Goal: Transaction & Acquisition: Purchase product/service

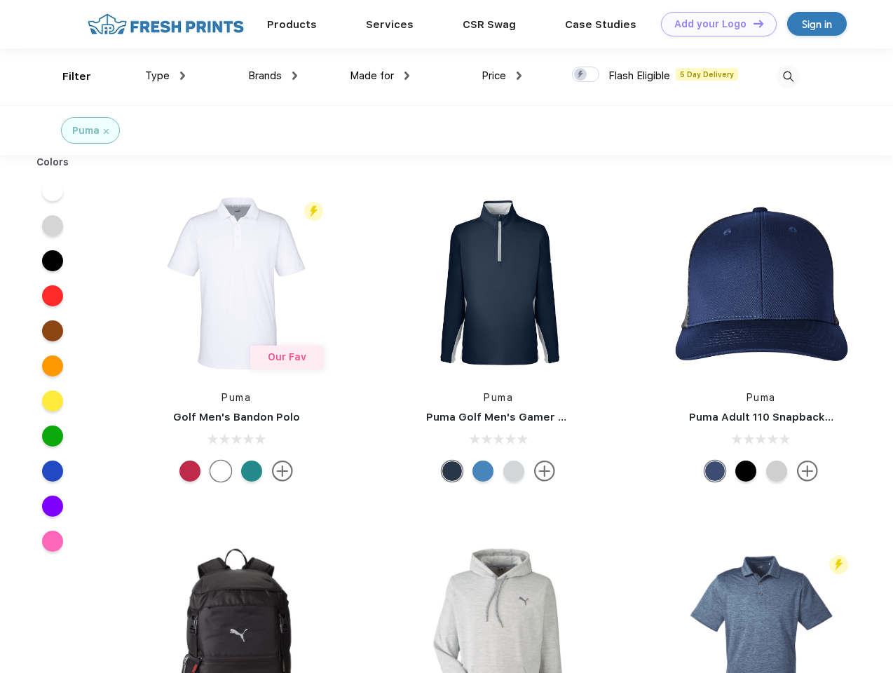
click at [714, 24] on link "Add your Logo Design Tool" at bounding box center [719, 24] width 116 height 25
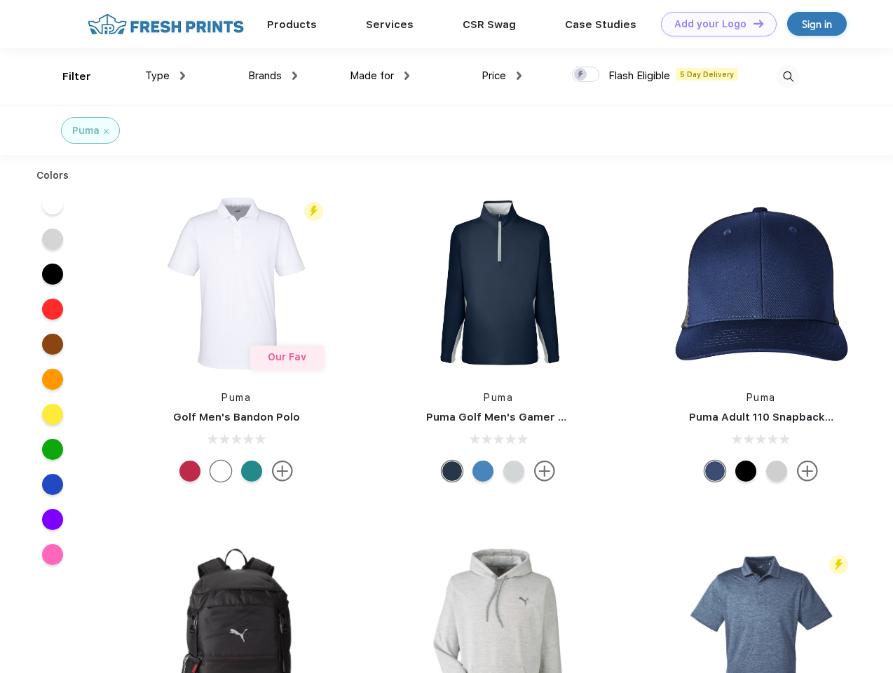
click at [0, 0] on div "Design Tool" at bounding box center [0, 0] width 0 height 0
click at [752, 23] on link "Add your Logo Design Tool" at bounding box center [719, 24] width 116 height 25
click at [67, 76] on div "Filter" at bounding box center [76, 77] width 29 height 16
click at [165, 76] on span "Type" at bounding box center [157, 75] width 25 height 13
click at [273, 76] on span "Brands" at bounding box center [265, 75] width 34 height 13
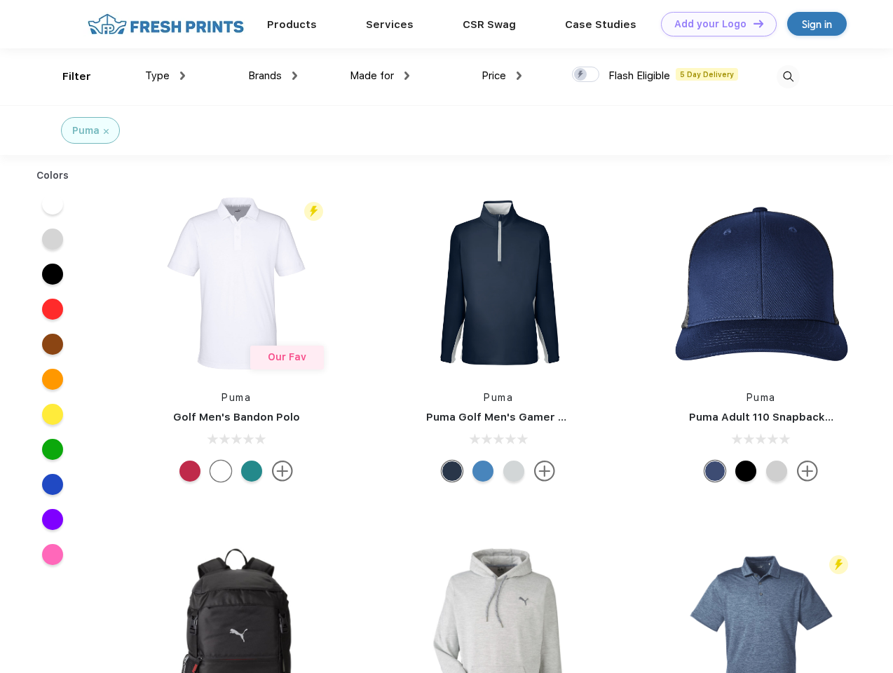
click at [380, 76] on span "Made for" at bounding box center [372, 75] width 44 height 13
click at [502, 76] on span "Price" at bounding box center [494, 75] width 25 height 13
click at [586, 75] on div at bounding box center [585, 74] width 27 height 15
click at [581, 75] on input "checkbox" at bounding box center [576, 70] width 9 height 9
click at [788, 76] on img at bounding box center [788, 76] width 23 height 23
